Goal: Check status: Check status

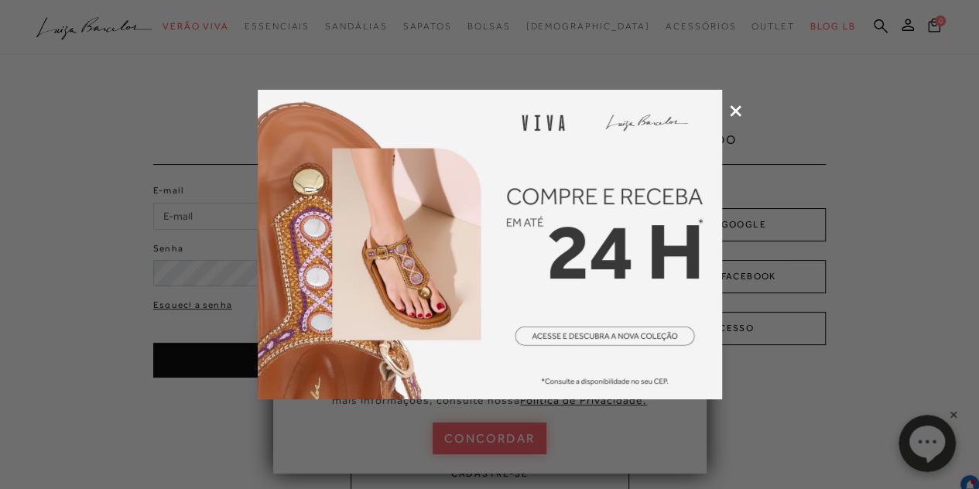
click at [737, 107] on icon at bounding box center [736, 111] width 12 height 12
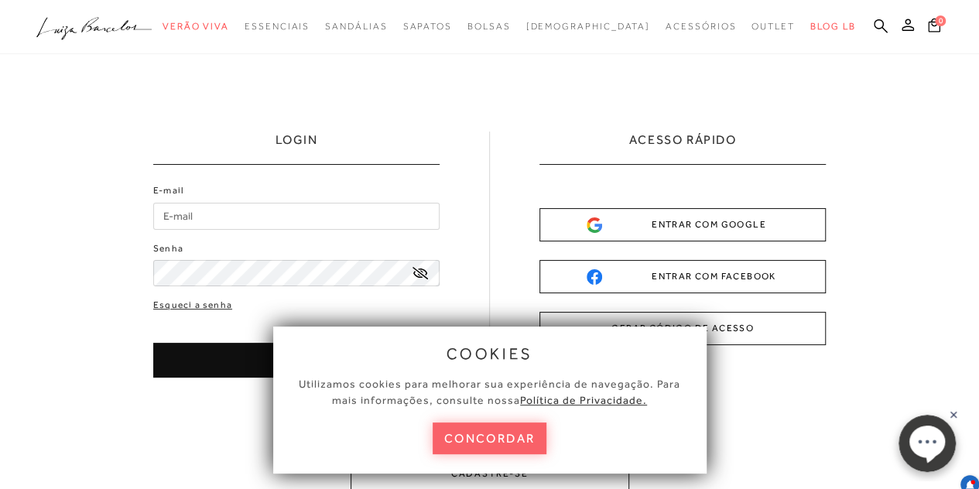
drag, startPoint x: 508, startPoint y: 440, endPoint x: 369, endPoint y: 438, distance: 138.5
click at [507, 439] on button "concordar" at bounding box center [490, 438] width 115 height 32
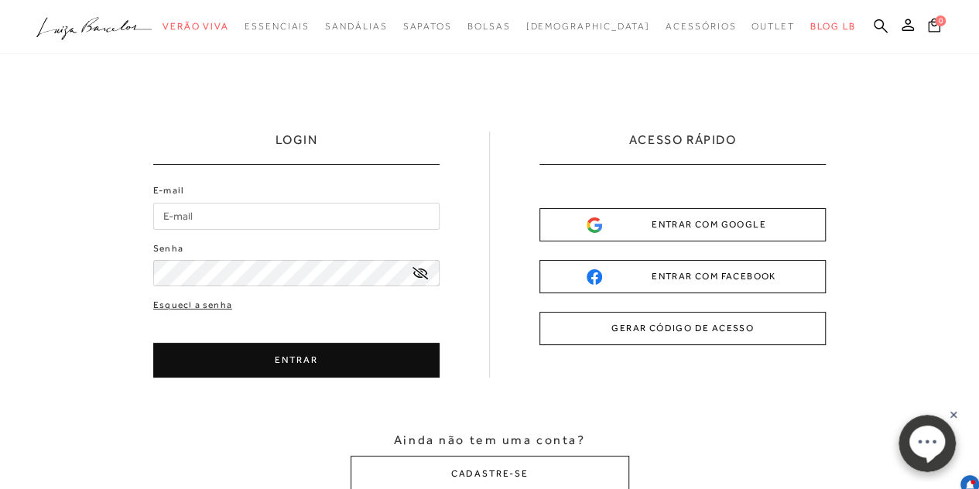
click at [184, 221] on input "E-mail" at bounding box center [296, 216] width 286 height 27
type input "[EMAIL_ADDRESS][DOMAIN_NAME]"
click at [306, 357] on button "ENTRAR" at bounding box center [296, 360] width 286 height 35
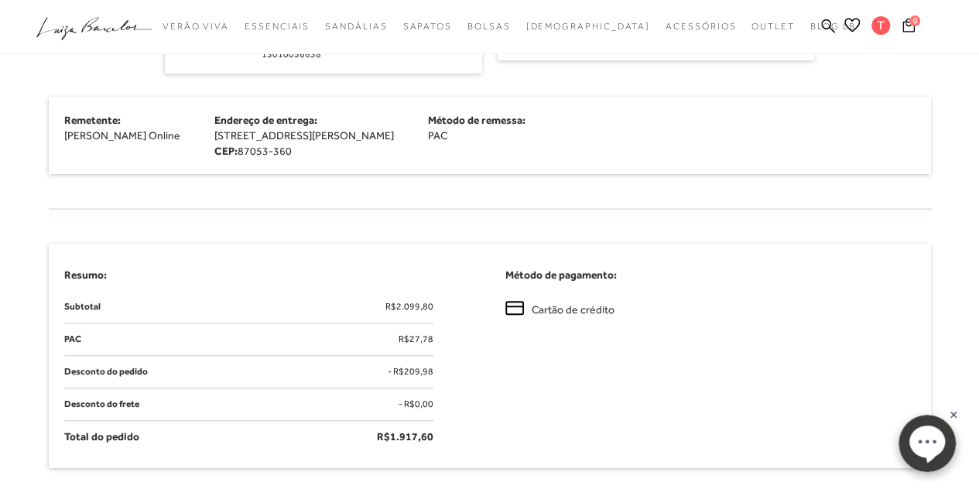
scroll to position [387, 0]
